Goal: Task Accomplishment & Management: Use online tool/utility

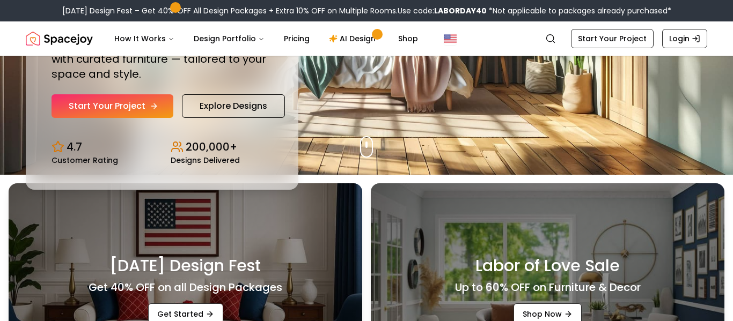
click at [145, 108] on link "Start Your Project" at bounding box center [112, 106] width 122 height 24
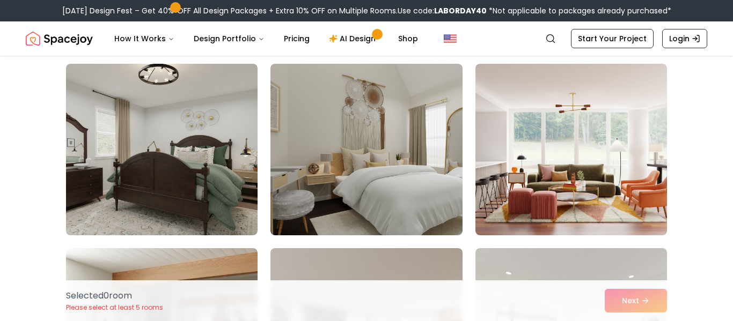
scroll to position [1923, 0]
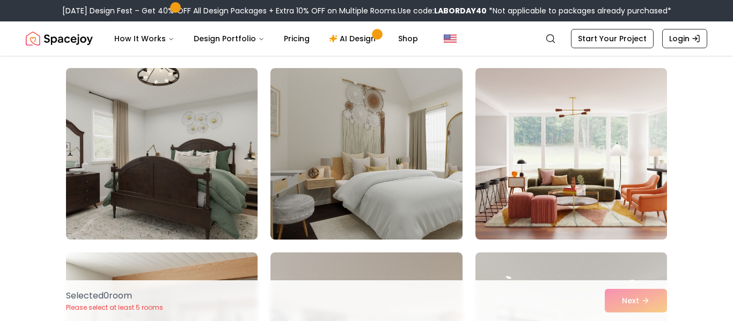
click at [230, 140] on img at bounding box center [161, 154] width 201 height 180
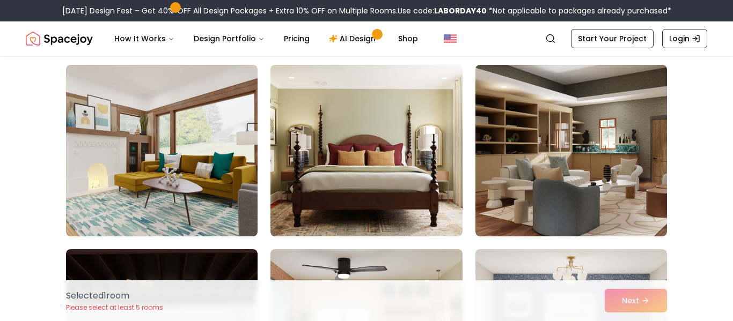
scroll to position [4880, 0]
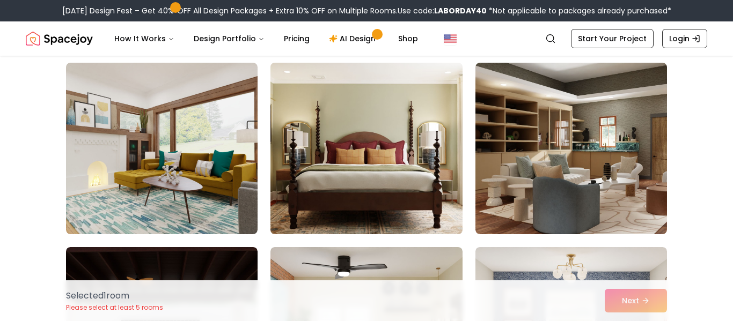
click at [329, 150] on img at bounding box center [365, 148] width 201 height 180
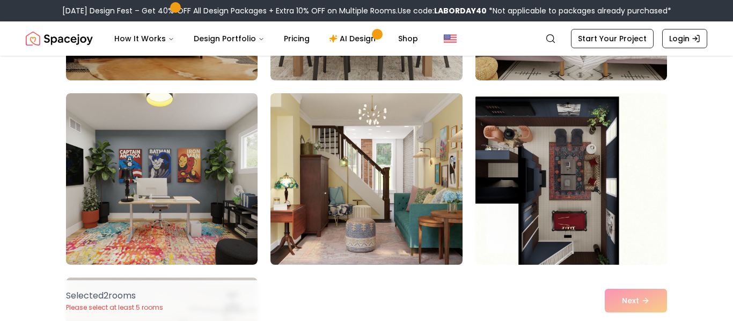
scroll to position [5955, 0]
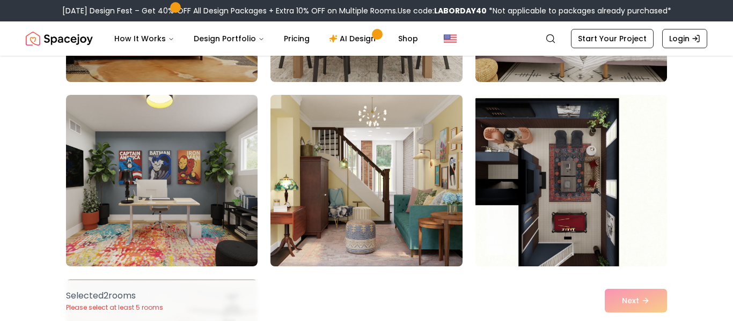
click at [366, 166] on img at bounding box center [365, 181] width 201 height 180
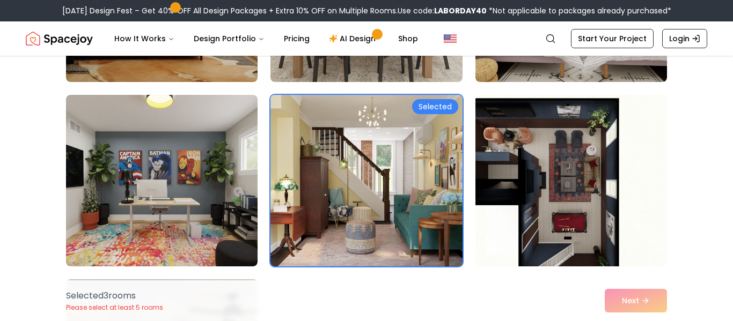
click at [366, 166] on img at bounding box center [365, 181] width 201 height 180
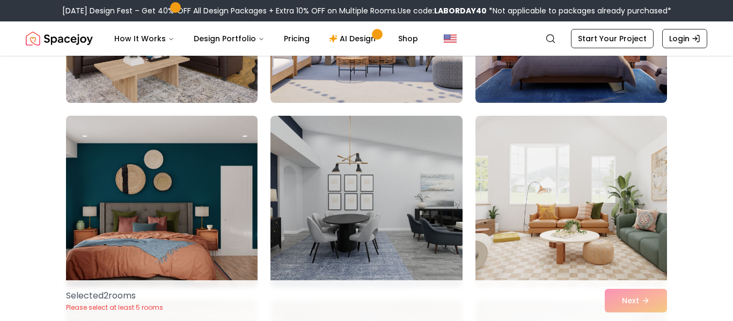
scroll to position [3532, 0]
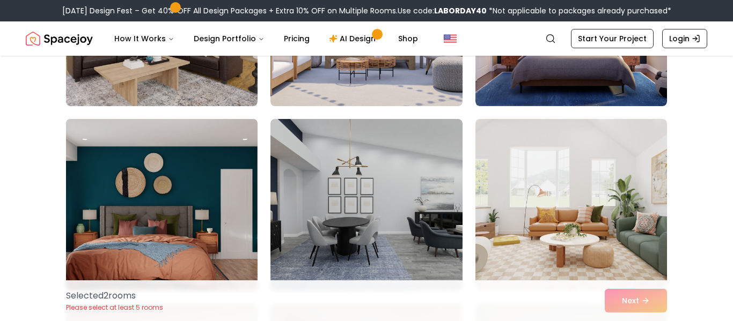
click at [255, 193] on img at bounding box center [161, 205] width 201 height 180
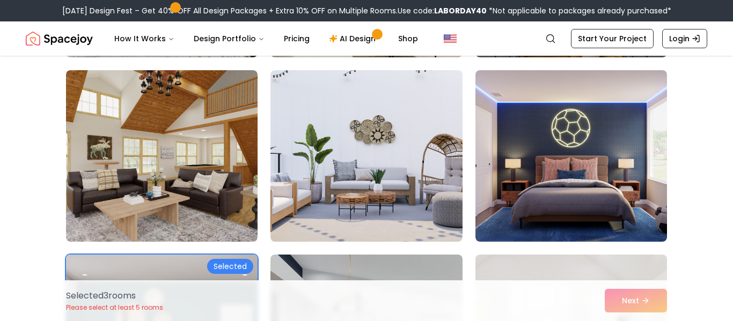
scroll to position [3395, 0]
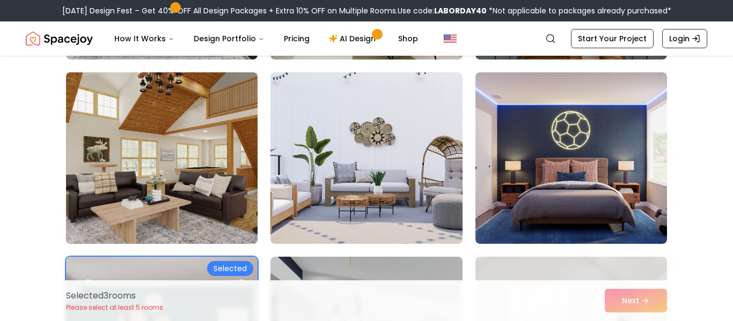
click at [239, 190] on img at bounding box center [161, 158] width 201 height 180
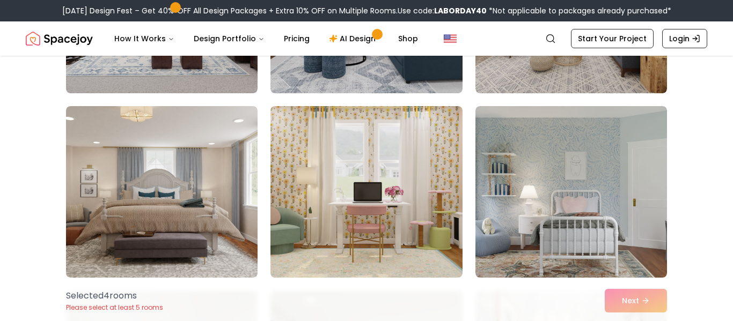
scroll to position [2987, 0]
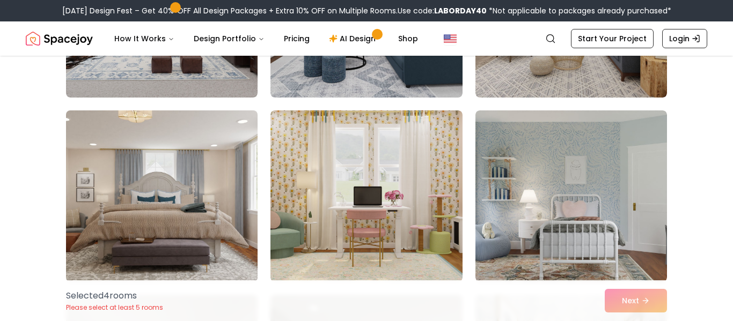
click at [247, 210] on img at bounding box center [161, 196] width 201 height 180
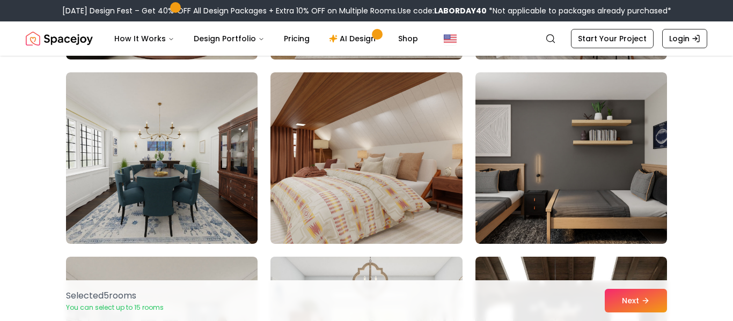
scroll to position [2287, 0]
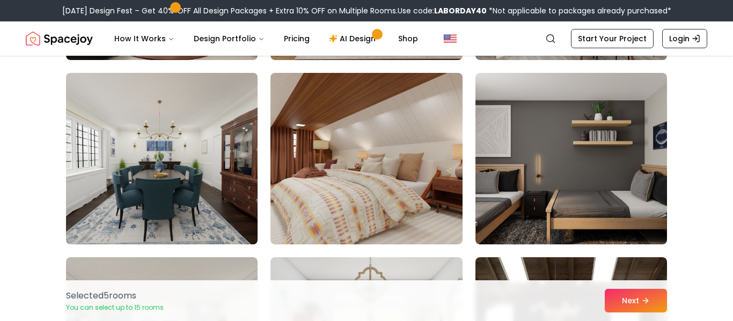
click at [246, 201] on img at bounding box center [161, 159] width 201 height 180
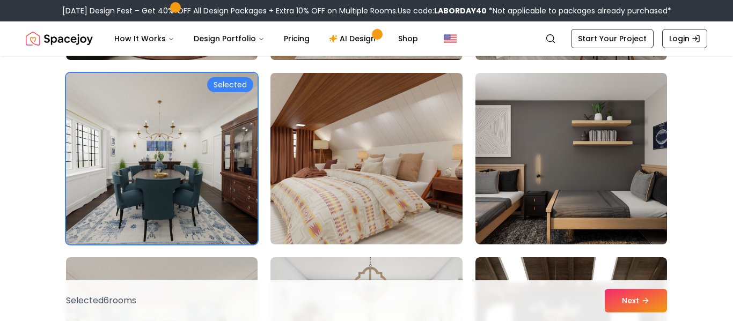
click at [246, 201] on img at bounding box center [161, 159] width 201 height 180
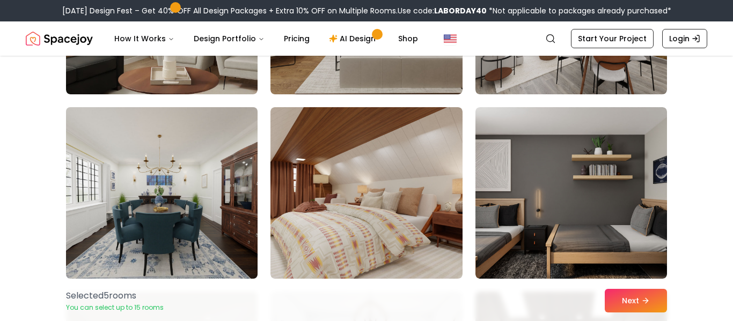
scroll to position [2251, 0]
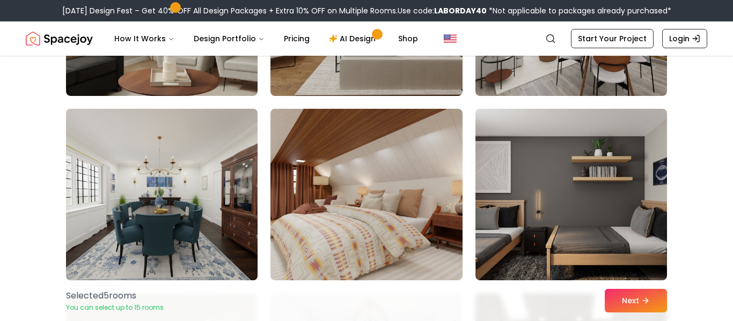
click at [246, 201] on img at bounding box center [161, 195] width 201 height 180
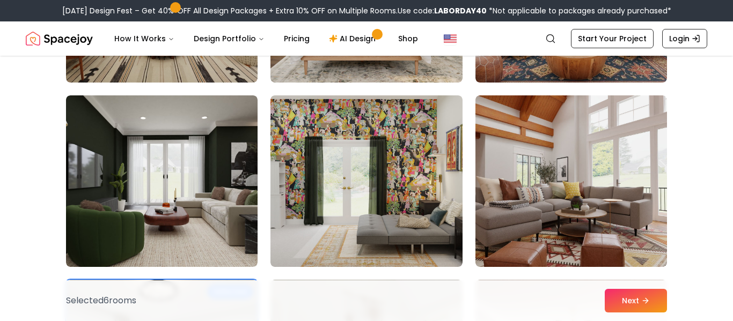
scroll to position [1712, 0]
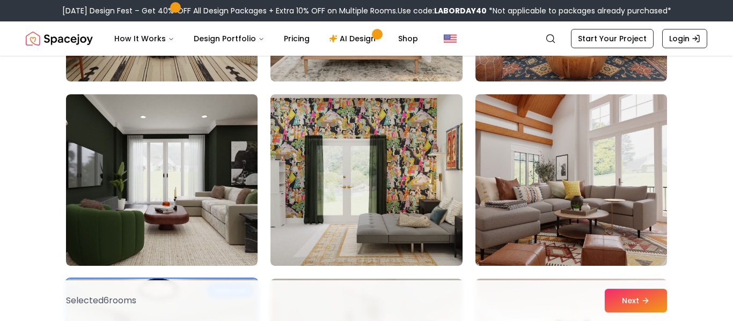
click at [574, 189] on img at bounding box center [570, 180] width 201 height 180
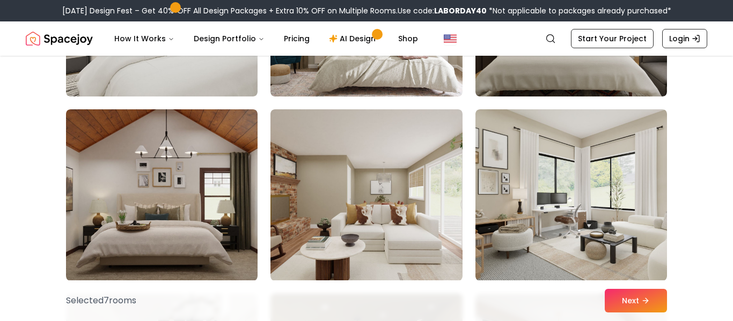
scroll to position [957, 0]
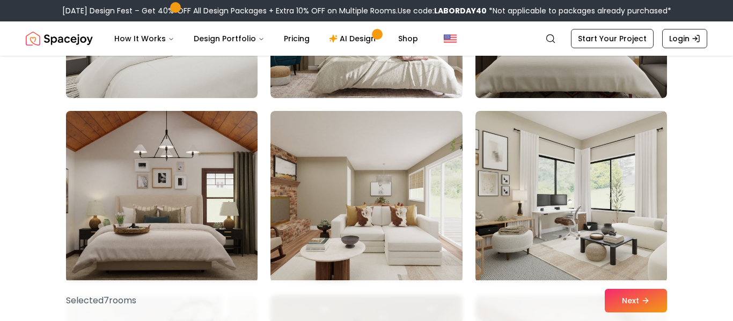
click at [245, 201] on img at bounding box center [161, 197] width 201 height 180
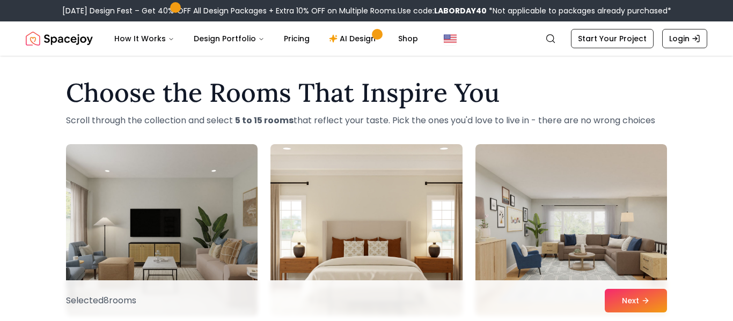
scroll to position [0, 0]
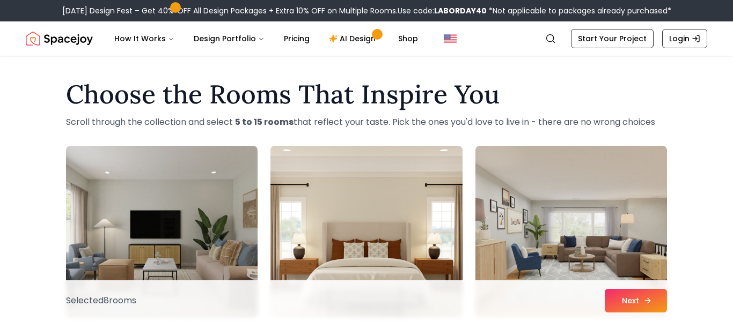
click at [609, 300] on button "Next" at bounding box center [635, 301] width 62 height 24
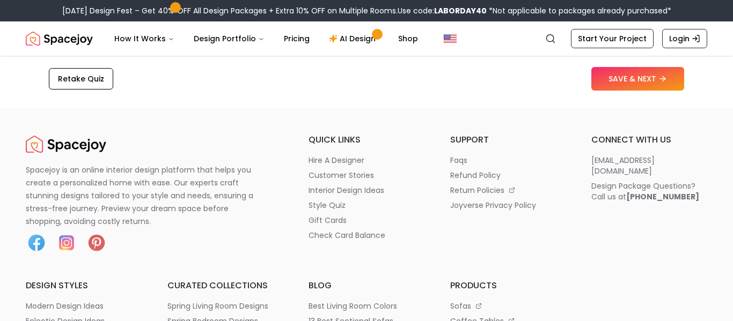
scroll to position [1850, 0]
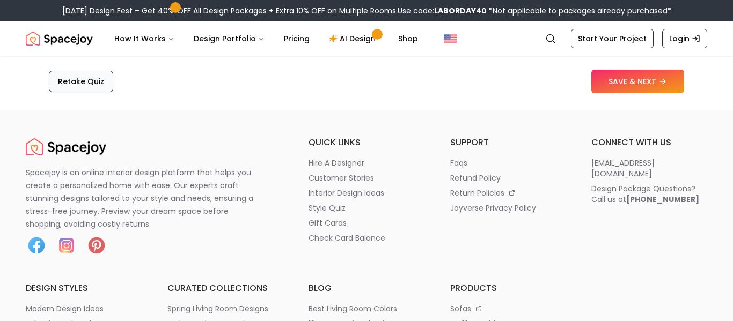
click at [65, 92] on button "Retake Quiz" at bounding box center [81, 81] width 64 height 21
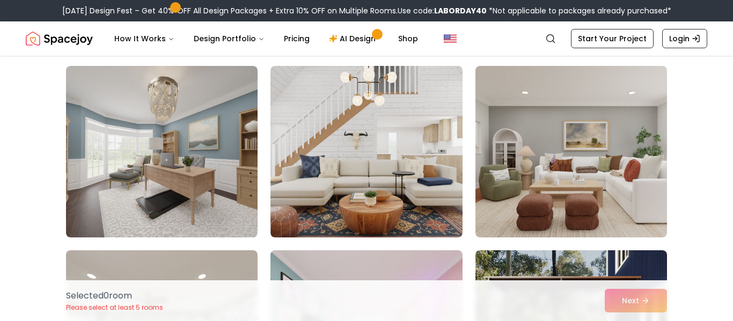
scroll to position [2665, 0]
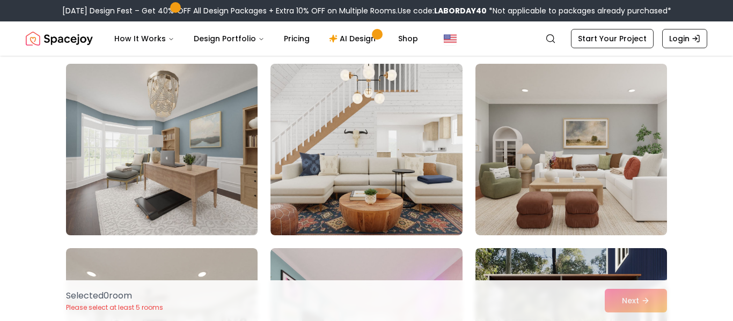
click at [245, 130] on img at bounding box center [161, 150] width 201 height 180
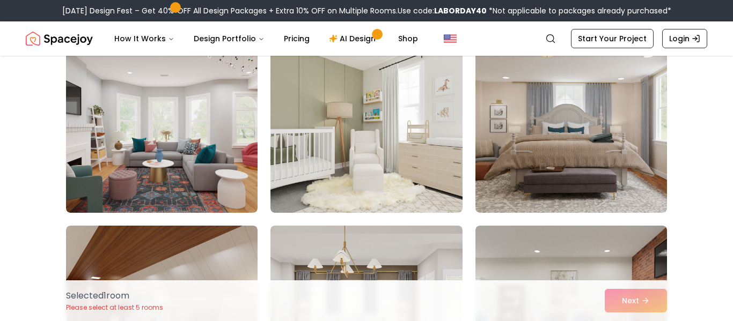
scroll to position [5456, 0]
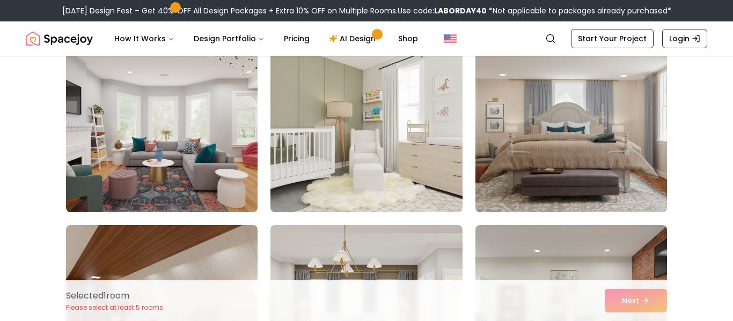
click at [523, 109] on img at bounding box center [570, 126] width 201 height 180
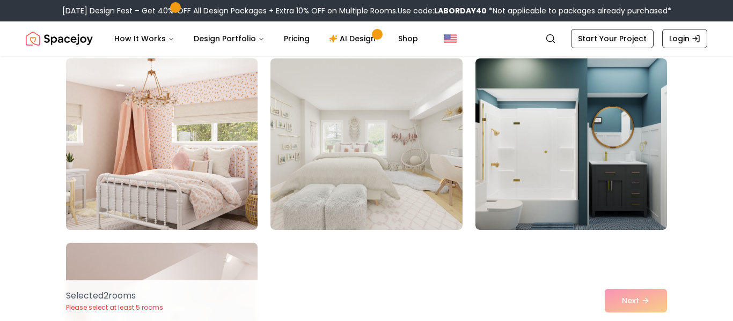
scroll to position [5991, 0]
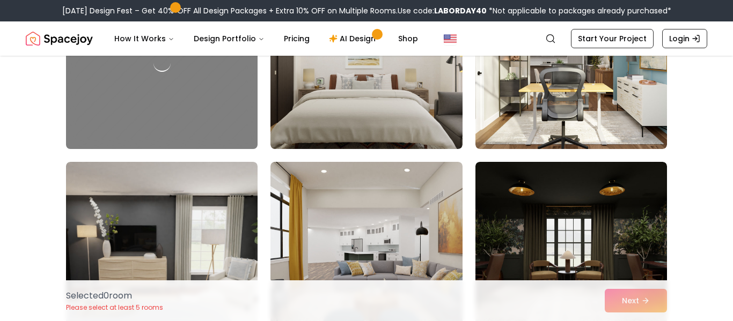
scroll to position [3675, 0]
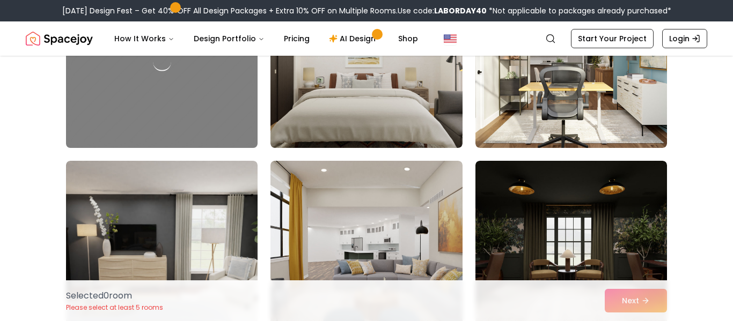
click at [218, 109] on div at bounding box center [161, 62] width 201 height 180
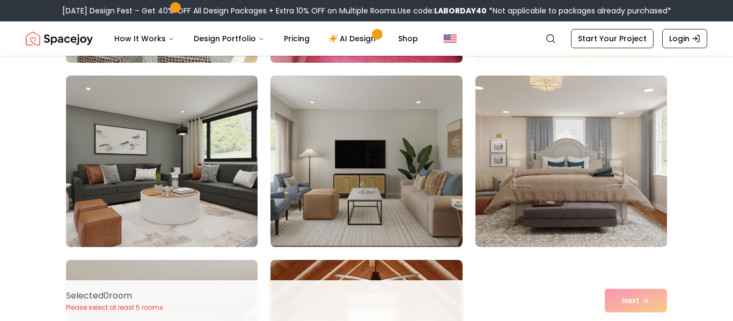
scroll to position [4700, 0]
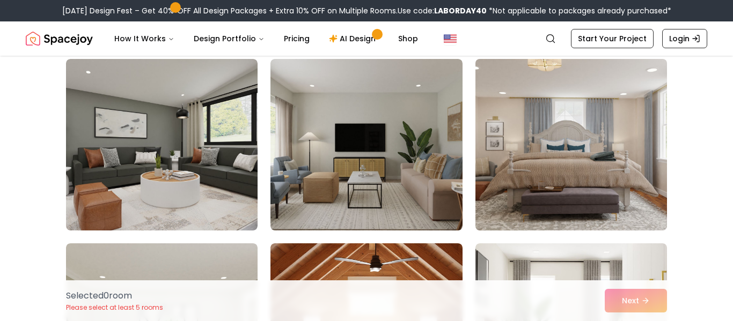
click at [497, 123] on img at bounding box center [570, 145] width 201 height 180
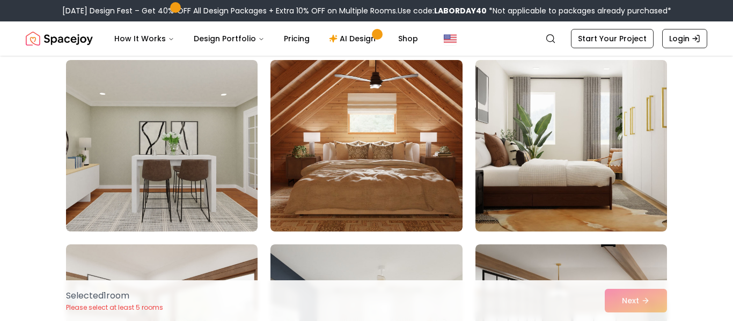
scroll to position [4883, 0]
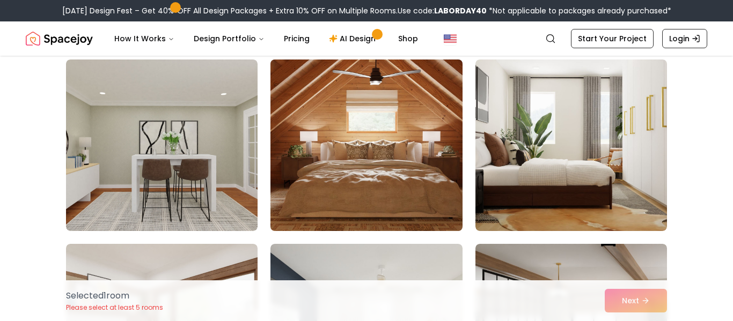
click at [390, 139] on img at bounding box center [365, 145] width 201 height 180
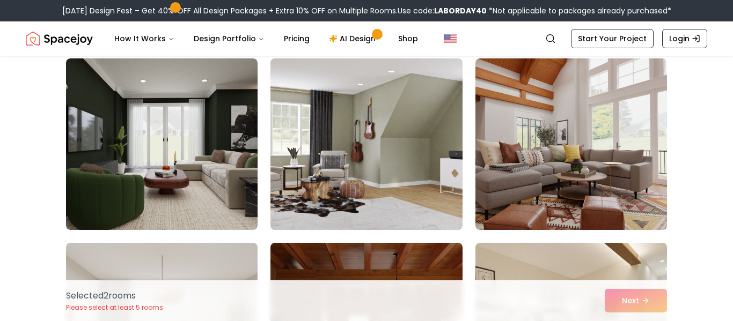
scroll to position [5253, 0]
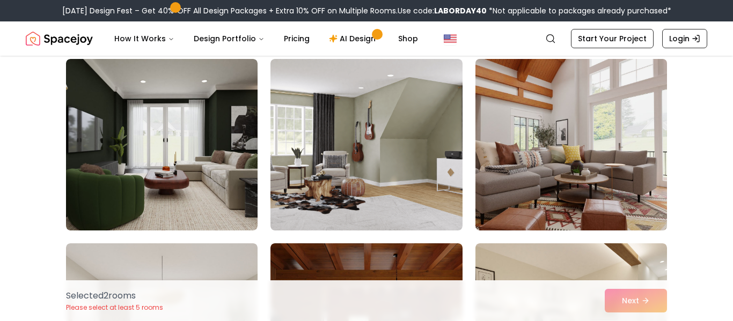
click at [550, 146] on img at bounding box center [570, 145] width 201 height 180
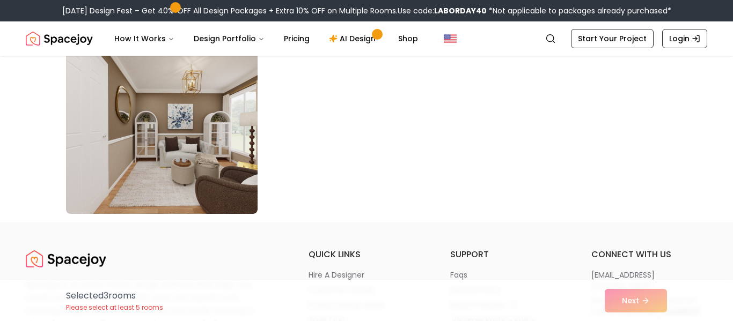
scroll to position [6191, 0]
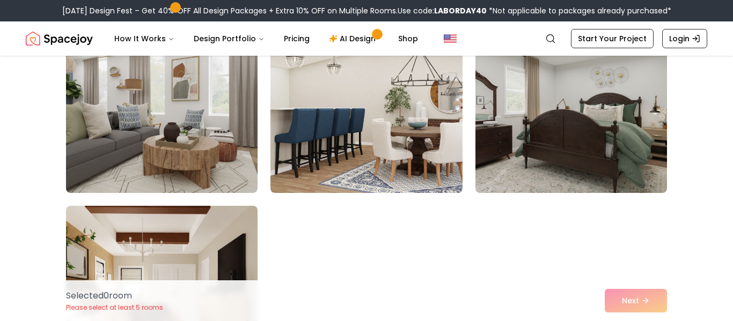
scroll to position [6032, 0]
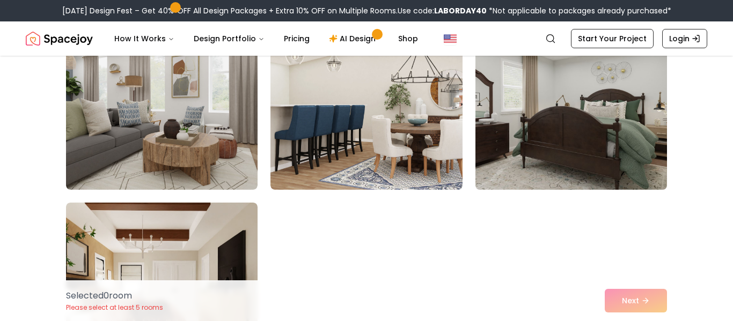
click at [545, 99] on img at bounding box center [570, 104] width 201 height 180
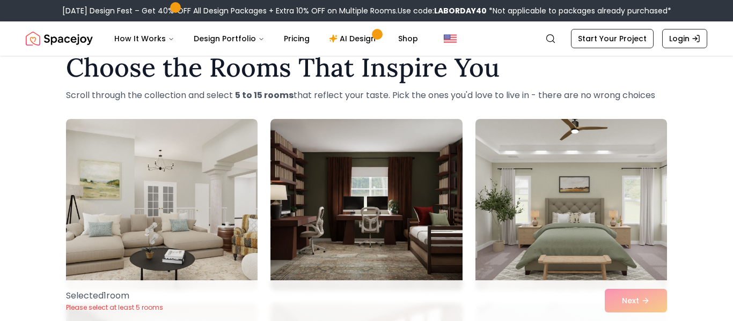
scroll to position [27, 0]
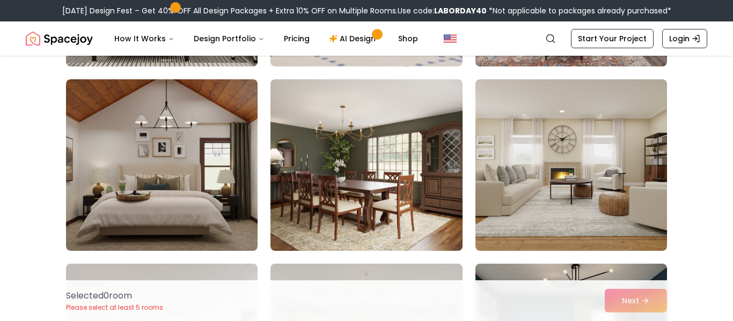
scroll to position [254, 0]
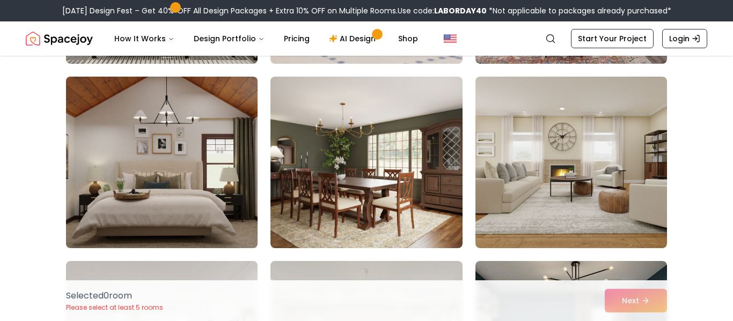
click at [220, 153] on img at bounding box center [161, 162] width 201 height 180
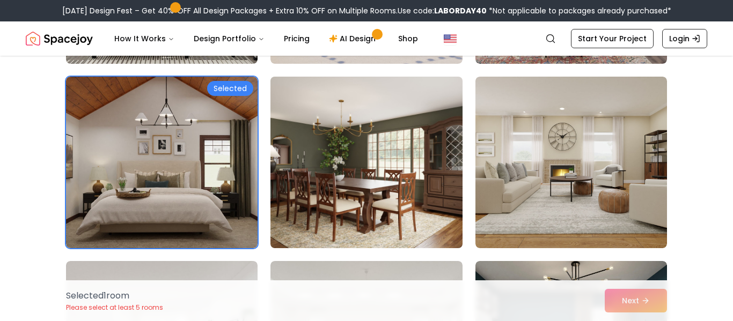
click at [329, 157] on img at bounding box center [365, 162] width 201 height 180
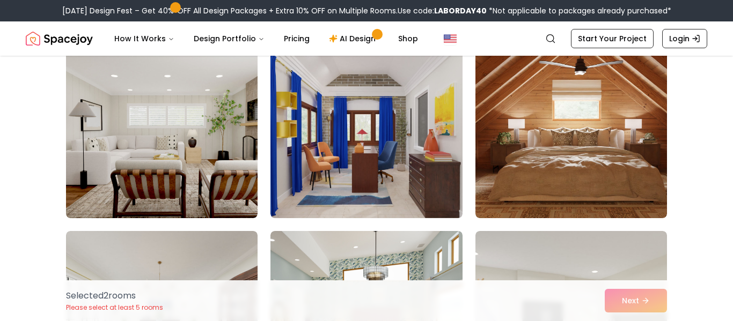
scroll to position [3420, 0]
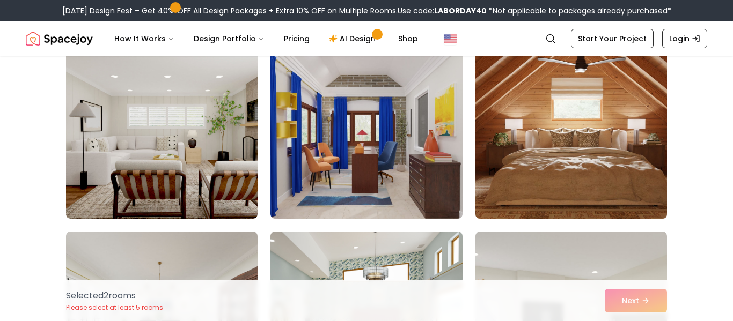
click at [540, 130] on img at bounding box center [570, 133] width 201 height 180
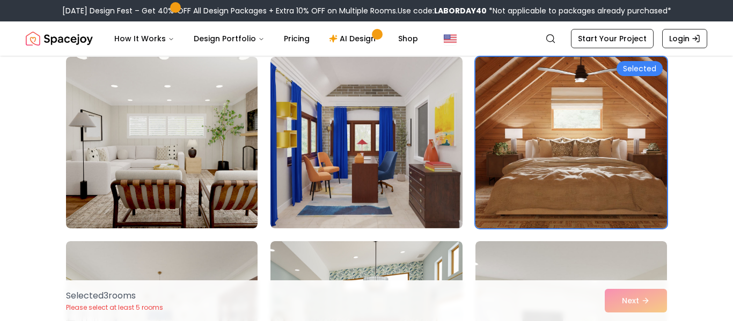
click at [540, 130] on img at bounding box center [570, 143] width 201 height 180
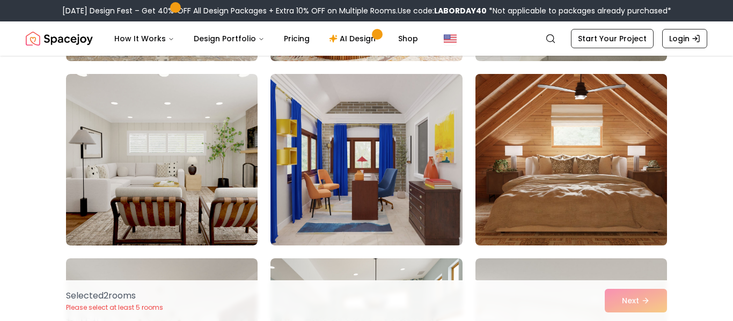
scroll to position [3380, 0]
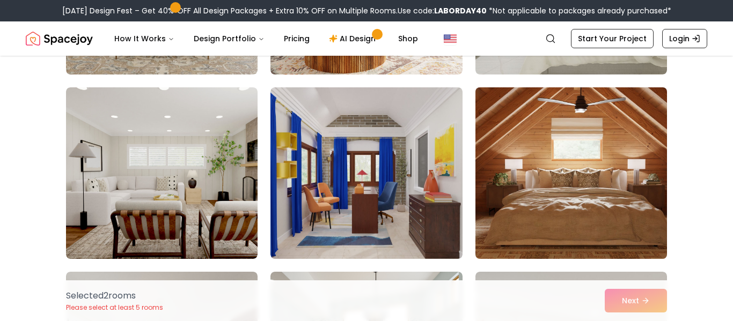
click at [540, 130] on img at bounding box center [570, 173] width 201 height 180
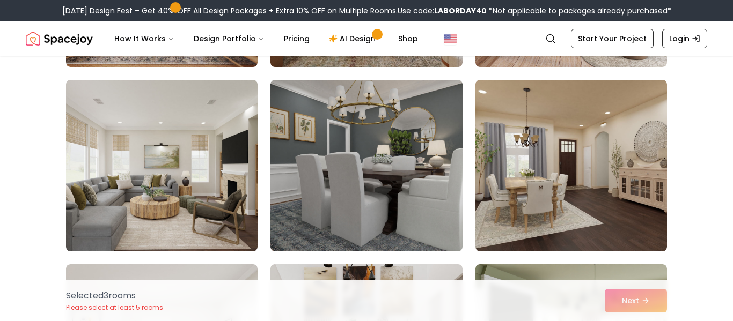
scroll to position [1725, 0]
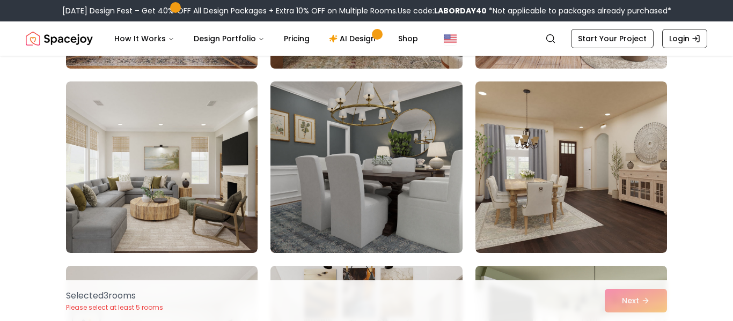
click at [485, 173] on img at bounding box center [570, 168] width 191 height 172
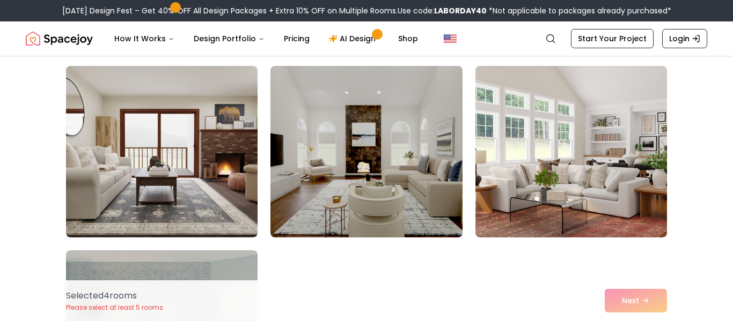
scroll to position [5982, 0]
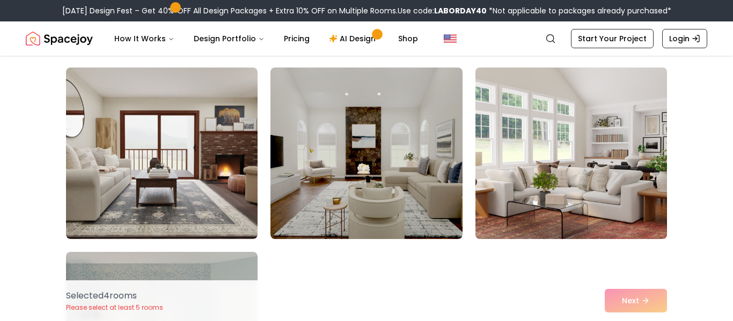
click at [556, 108] on img at bounding box center [570, 153] width 201 height 180
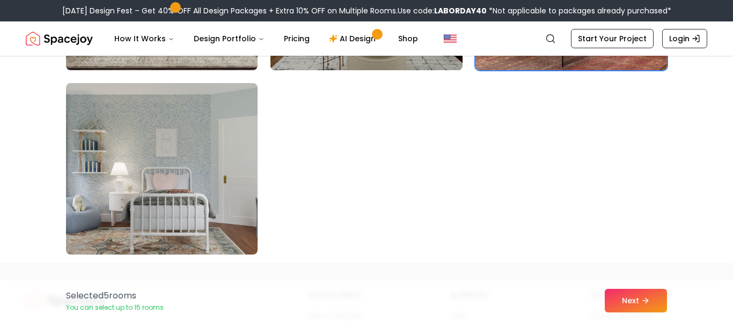
scroll to position [6151, 0]
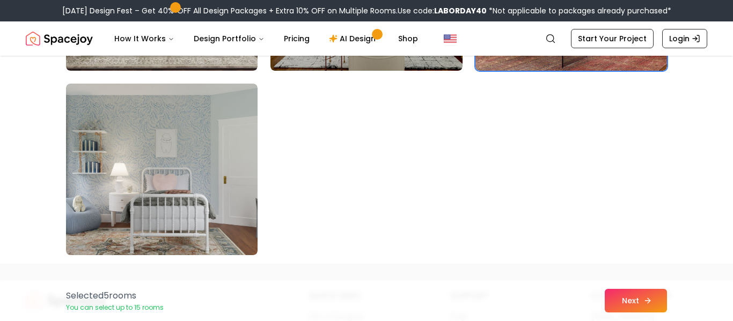
click at [624, 297] on button "Next" at bounding box center [635, 301] width 62 height 24
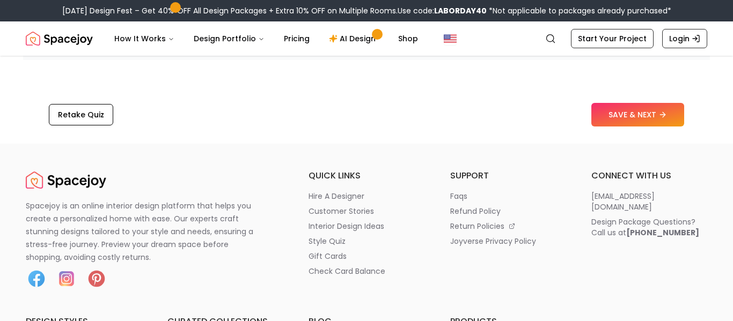
scroll to position [1816, 0]
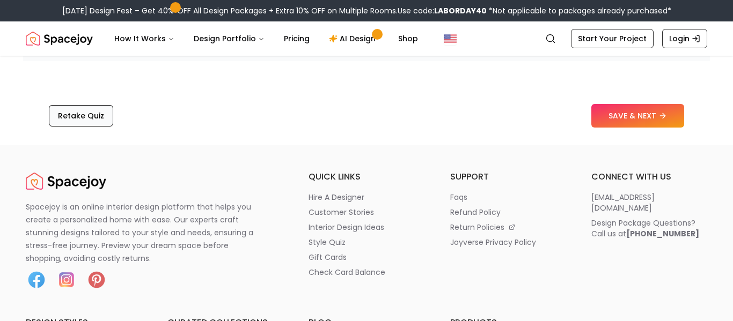
click at [88, 105] on button "Retake Quiz" at bounding box center [81, 115] width 64 height 21
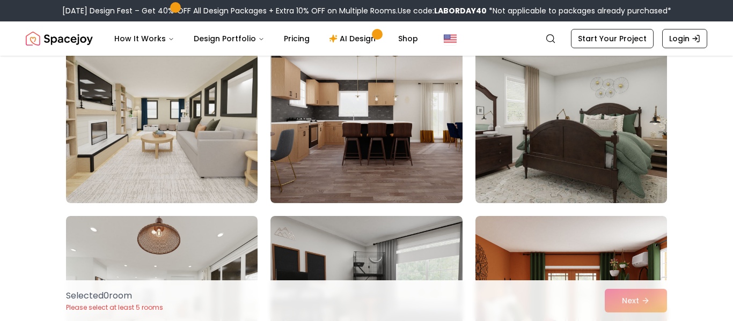
scroll to position [1221, 0]
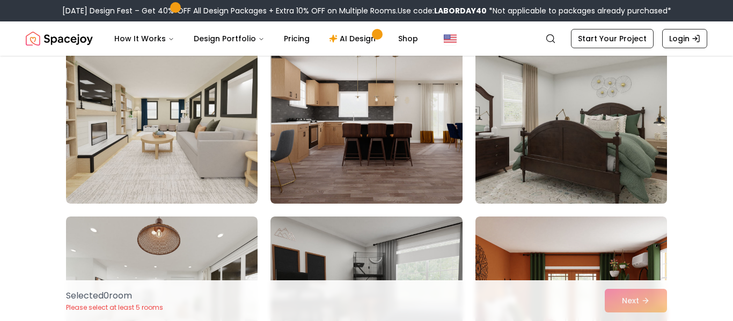
click at [587, 84] on img at bounding box center [570, 118] width 201 height 180
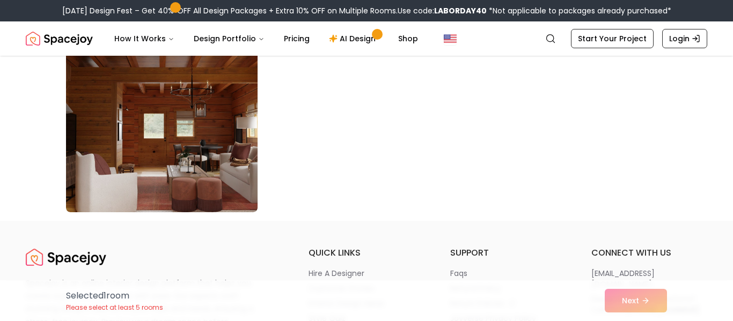
scroll to position [6297, 0]
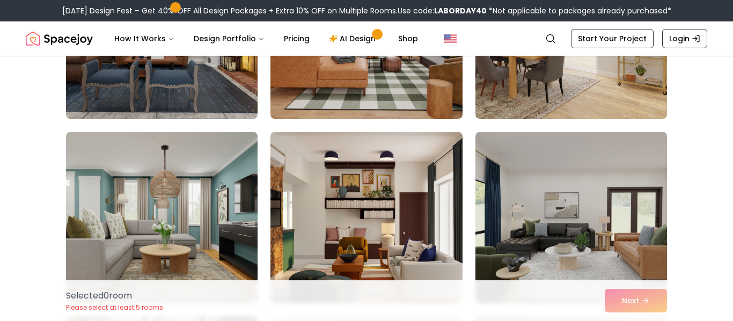
scroll to position [2414, 0]
